Goal: Book appointment/travel/reservation

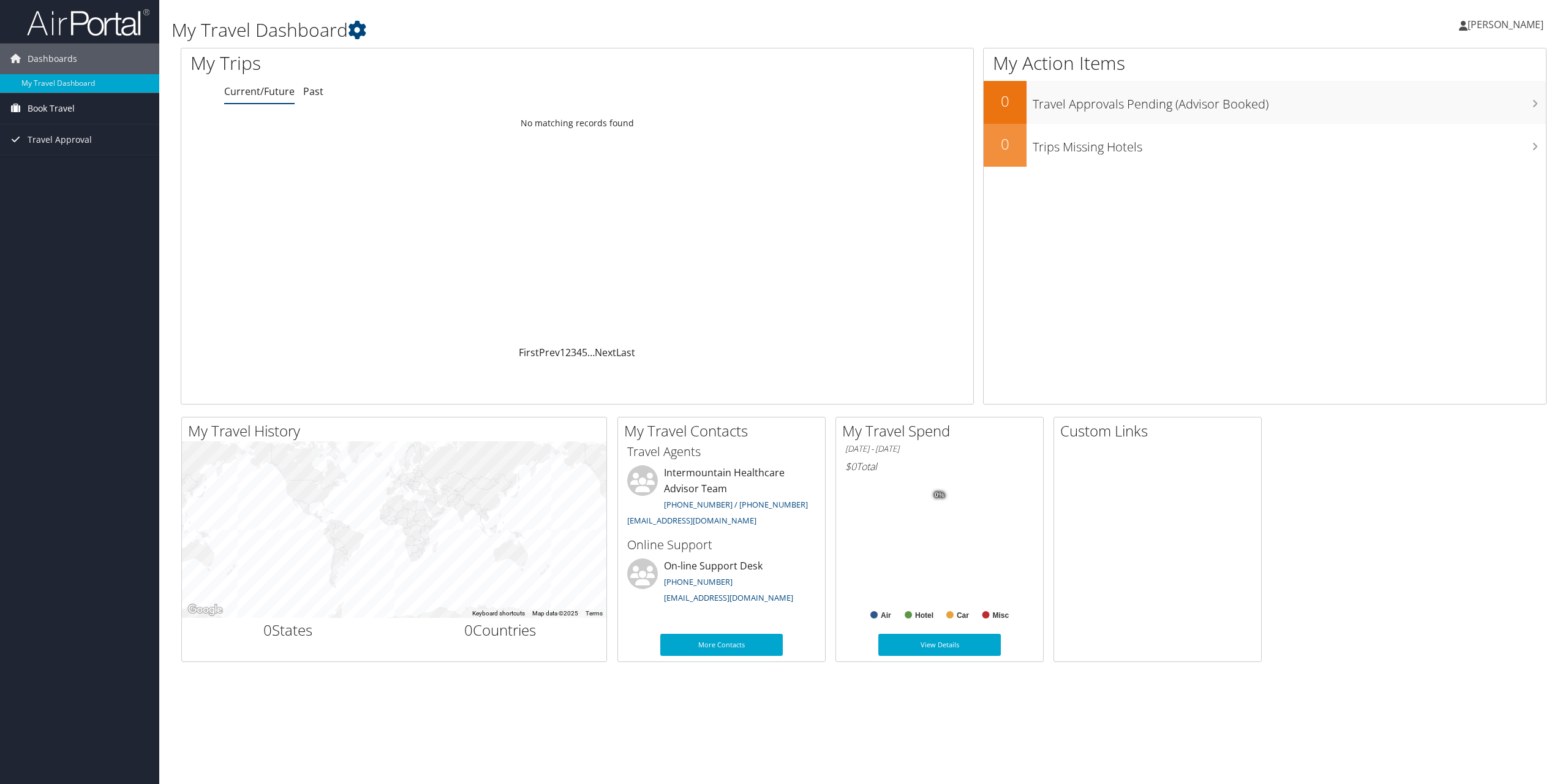
click at [72, 108] on span "Book Travel" at bounding box center [51, 109] width 47 height 30
click at [83, 151] on link "Book/Manage Online Trips" at bounding box center [79, 151] width 159 height 18
